Goal: Transaction & Acquisition: Purchase product/service

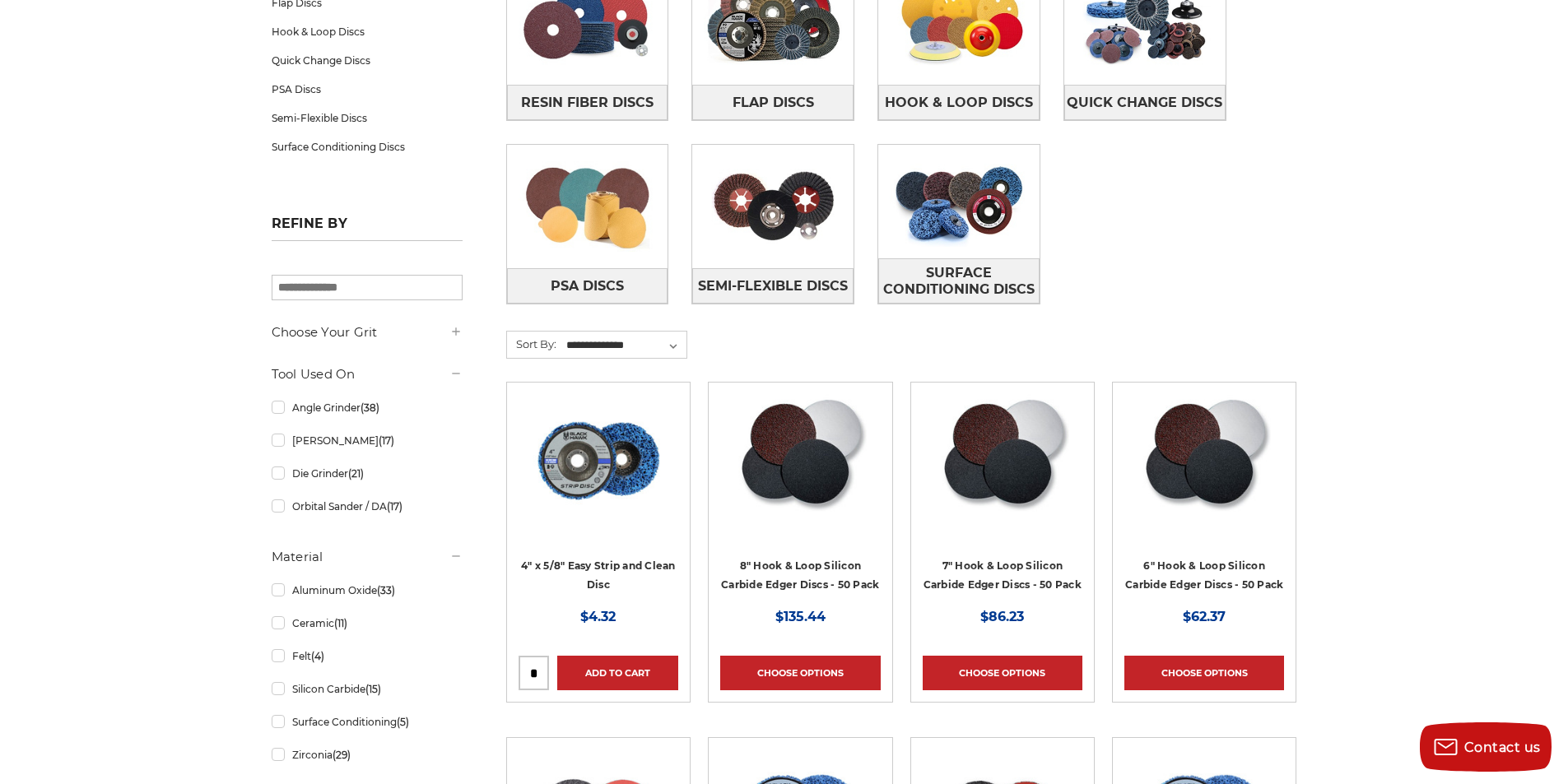
scroll to position [164, 0]
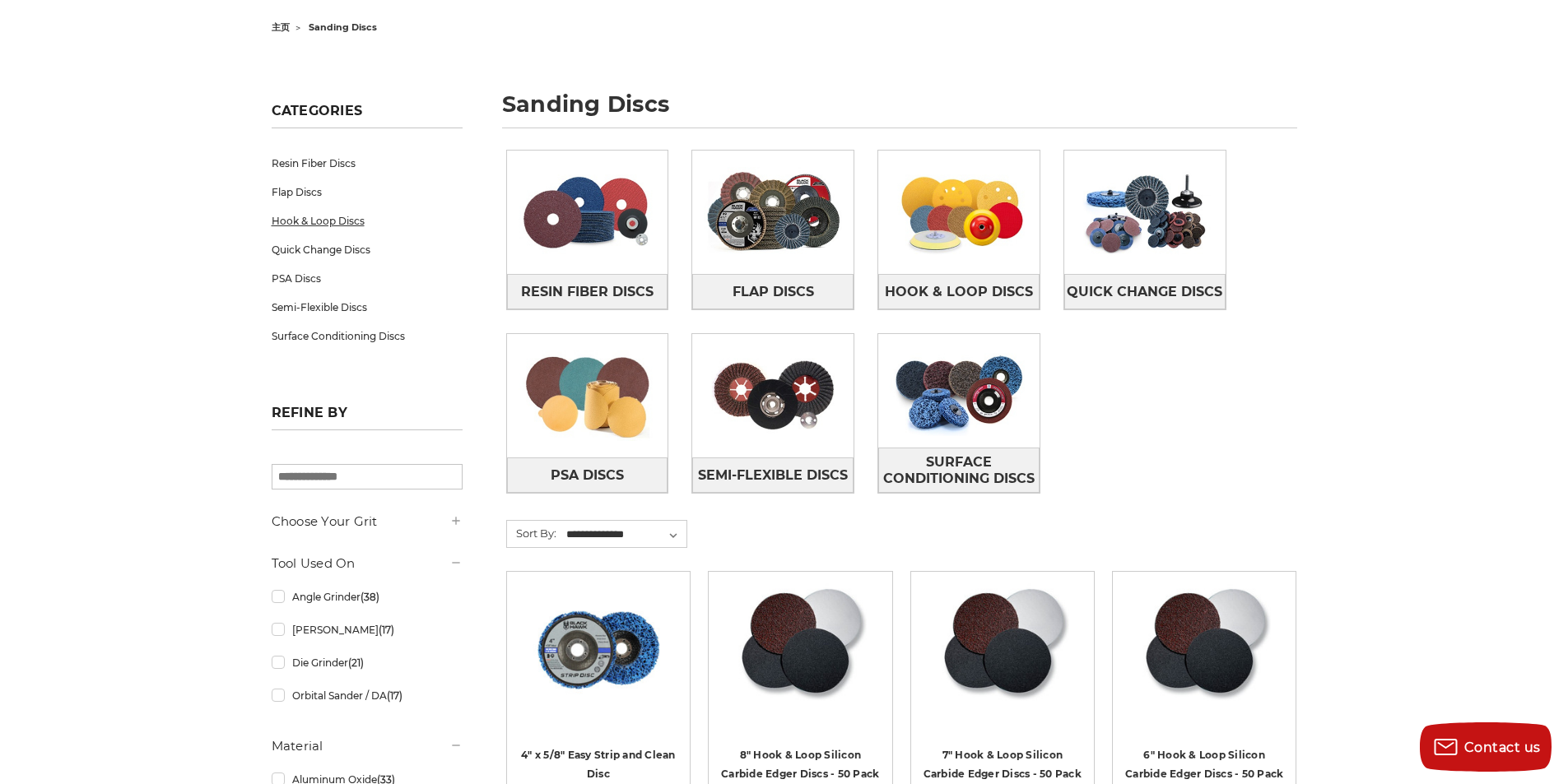
click at [344, 217] on link "Hook & Loop Discs" at bounding box center [367, 221] width 191 height 29
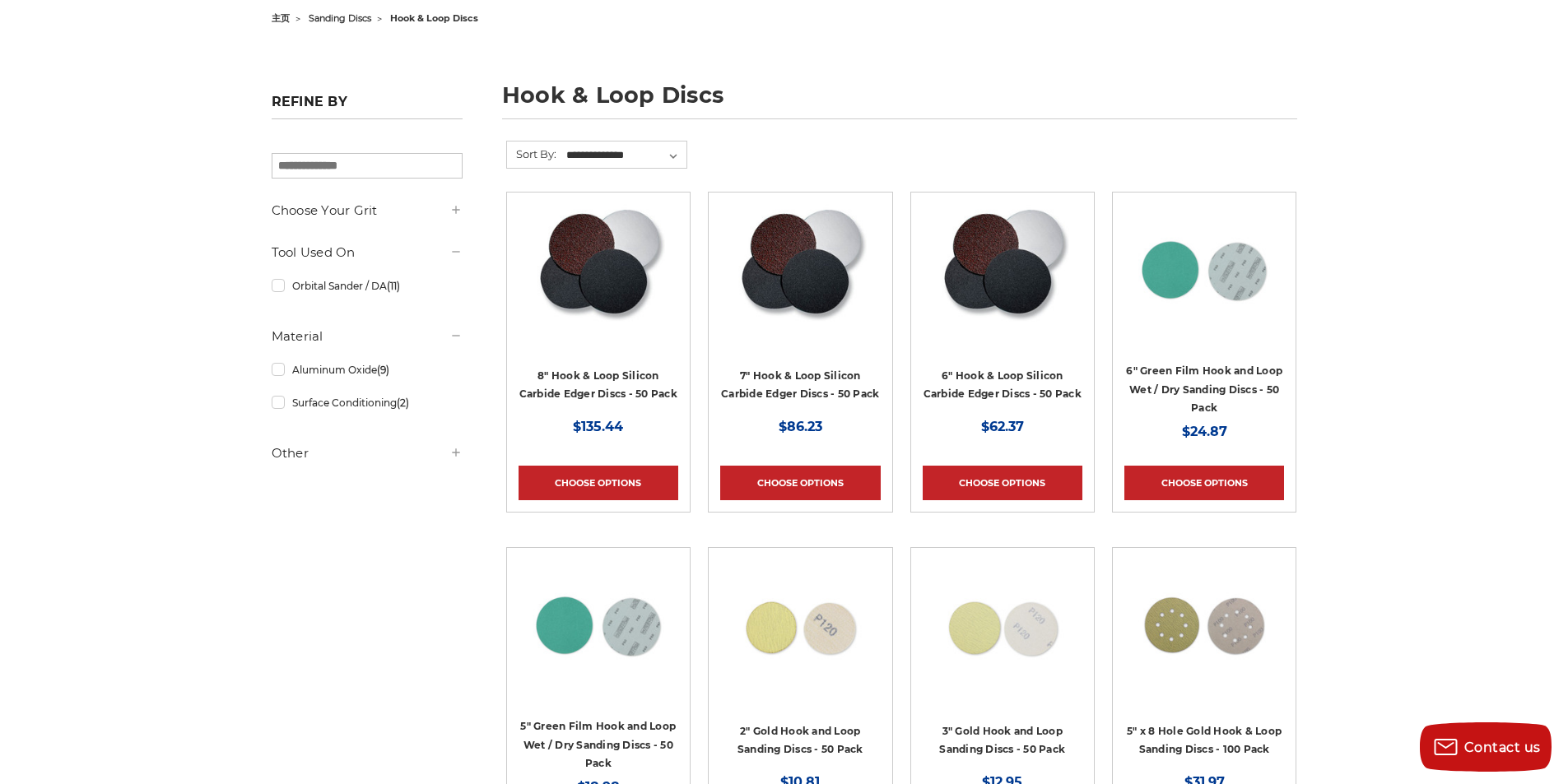
scroll to position [411, 0]
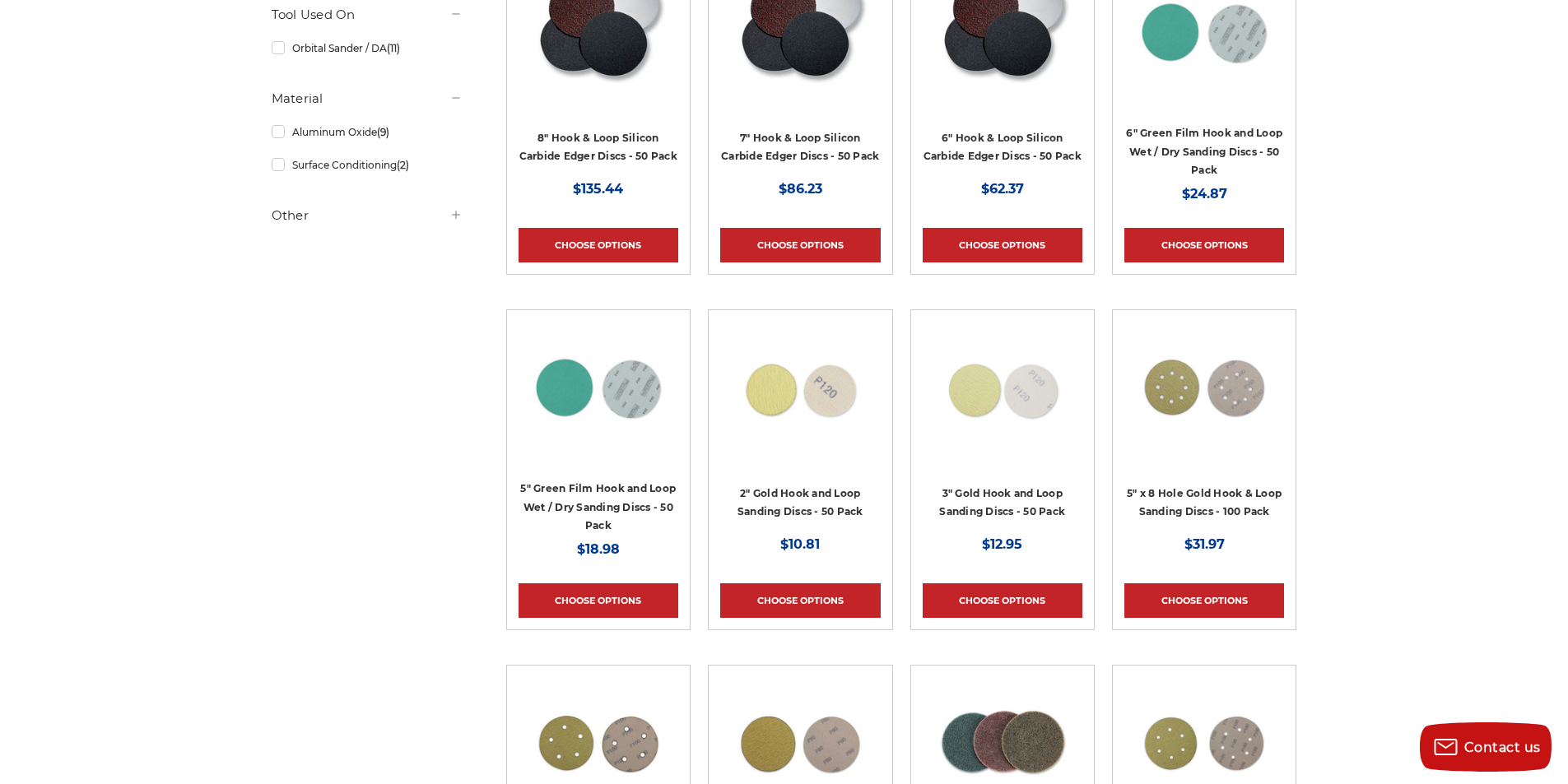
click at [1149, 380] on img at bounding box center [1204, 388] width 132 height 132
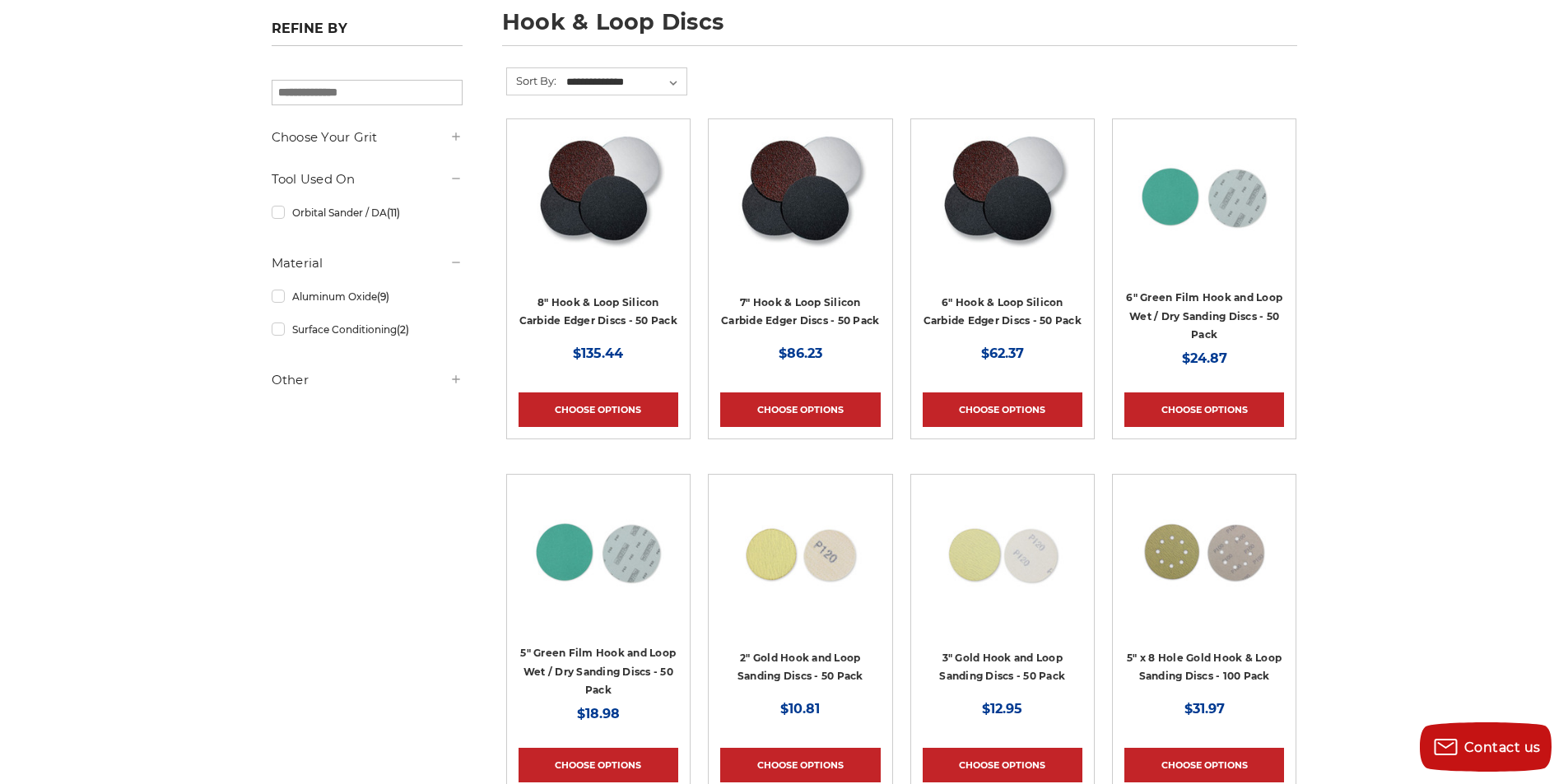
scroll to position [658, 0]
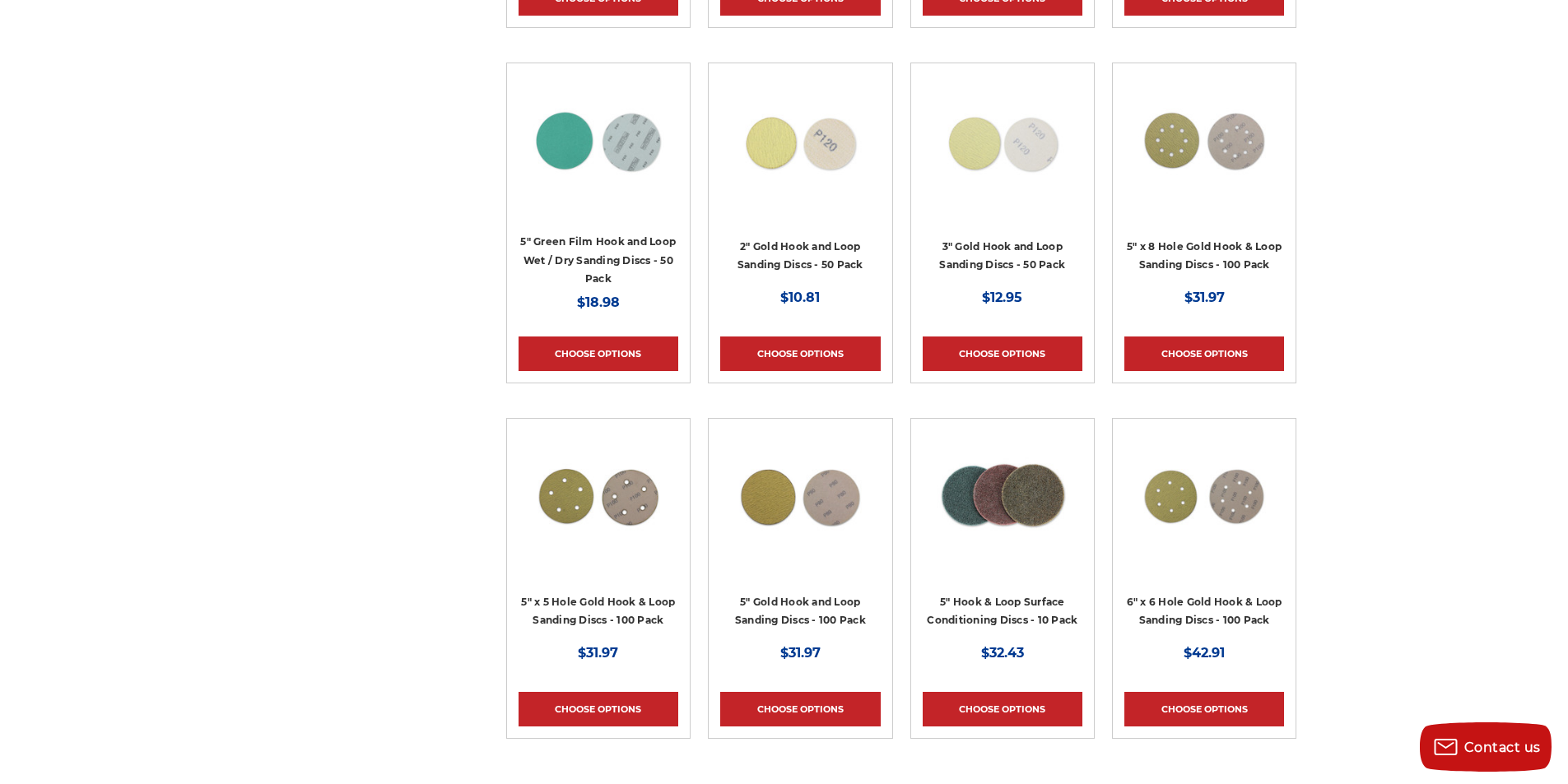
click at [1211, 142] on img at bounding box center [1204, 141] width 132 height 132
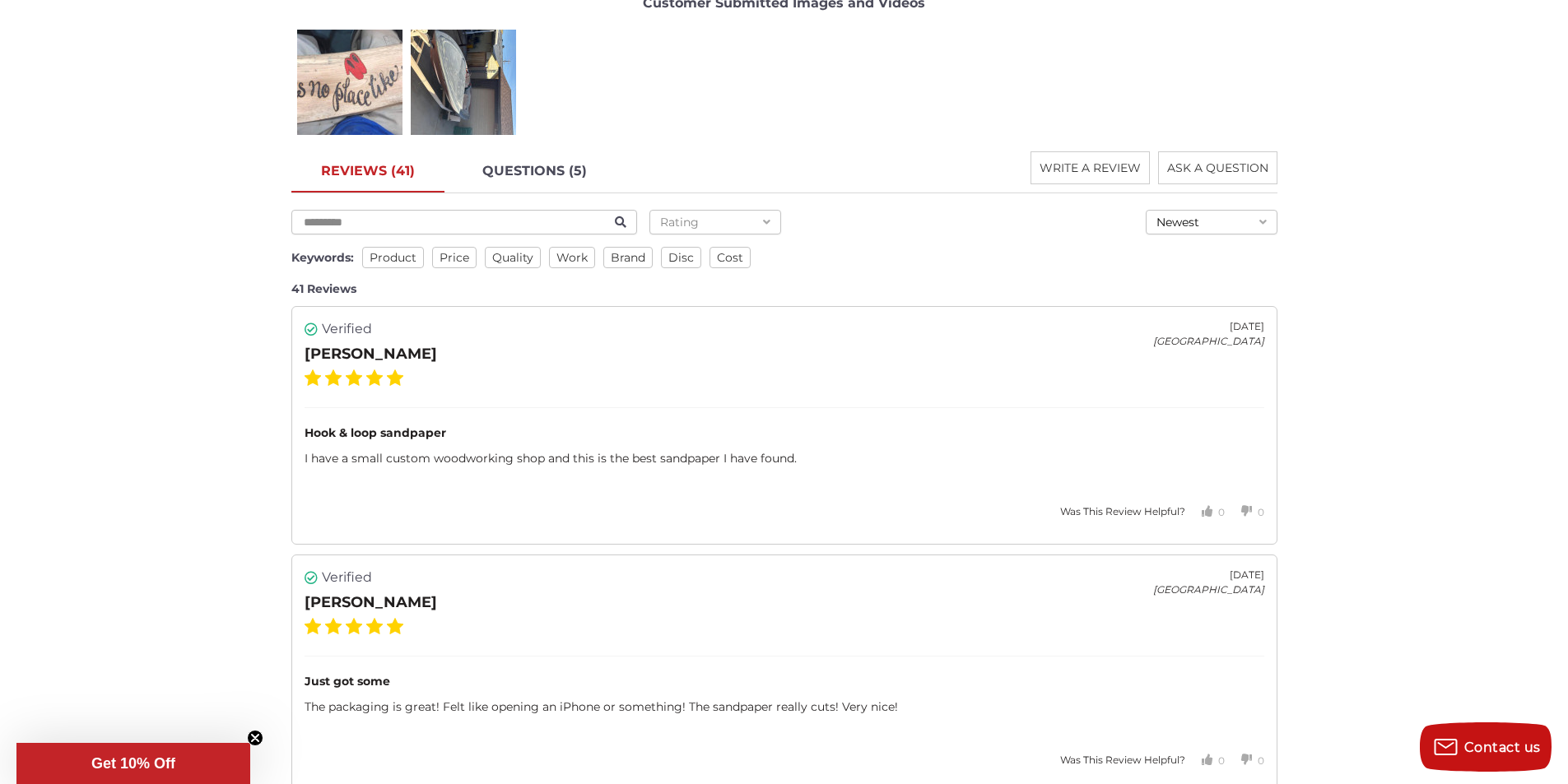
scroll to position [2881, 0]
